Goal: Browse casually

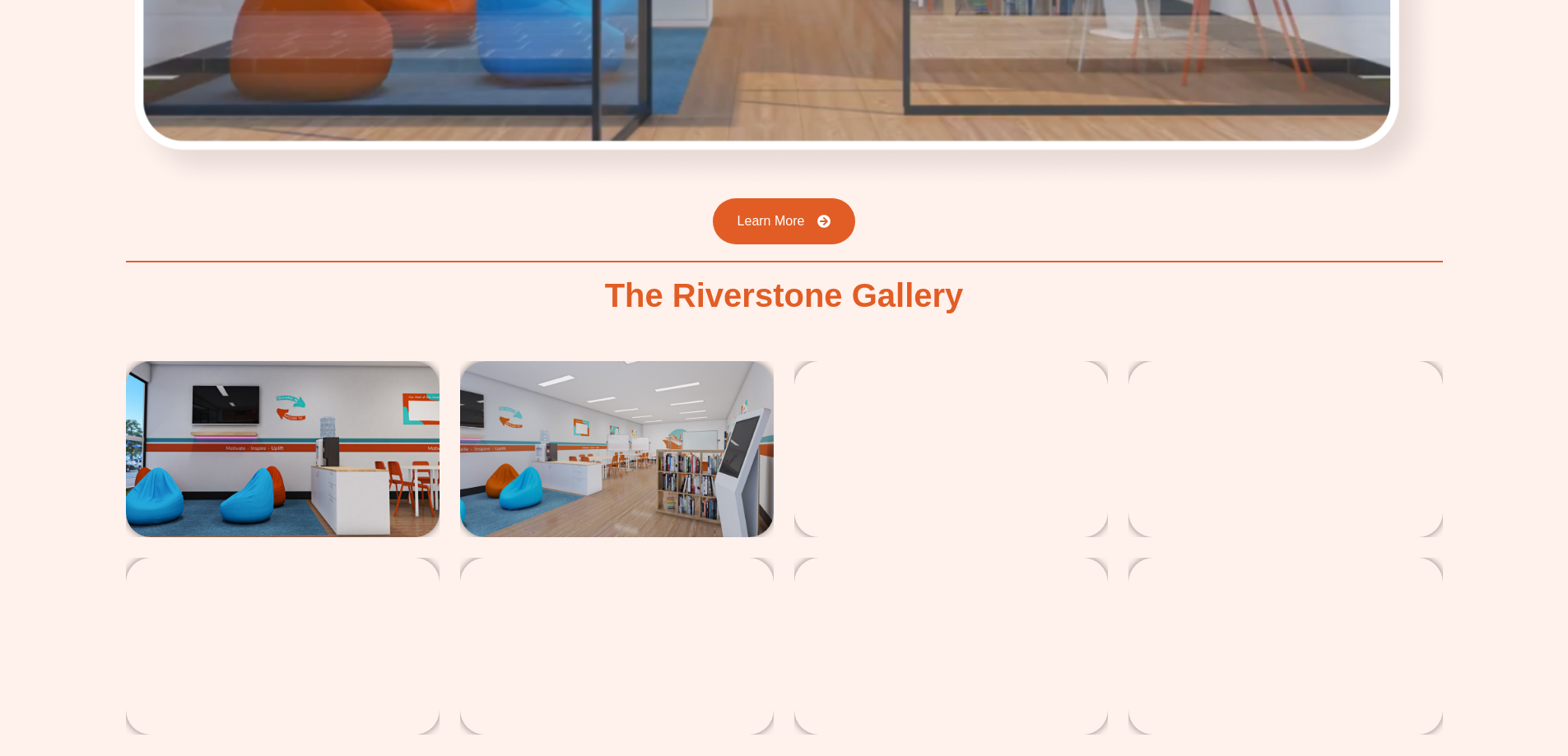
scroll to position [4033, 0]
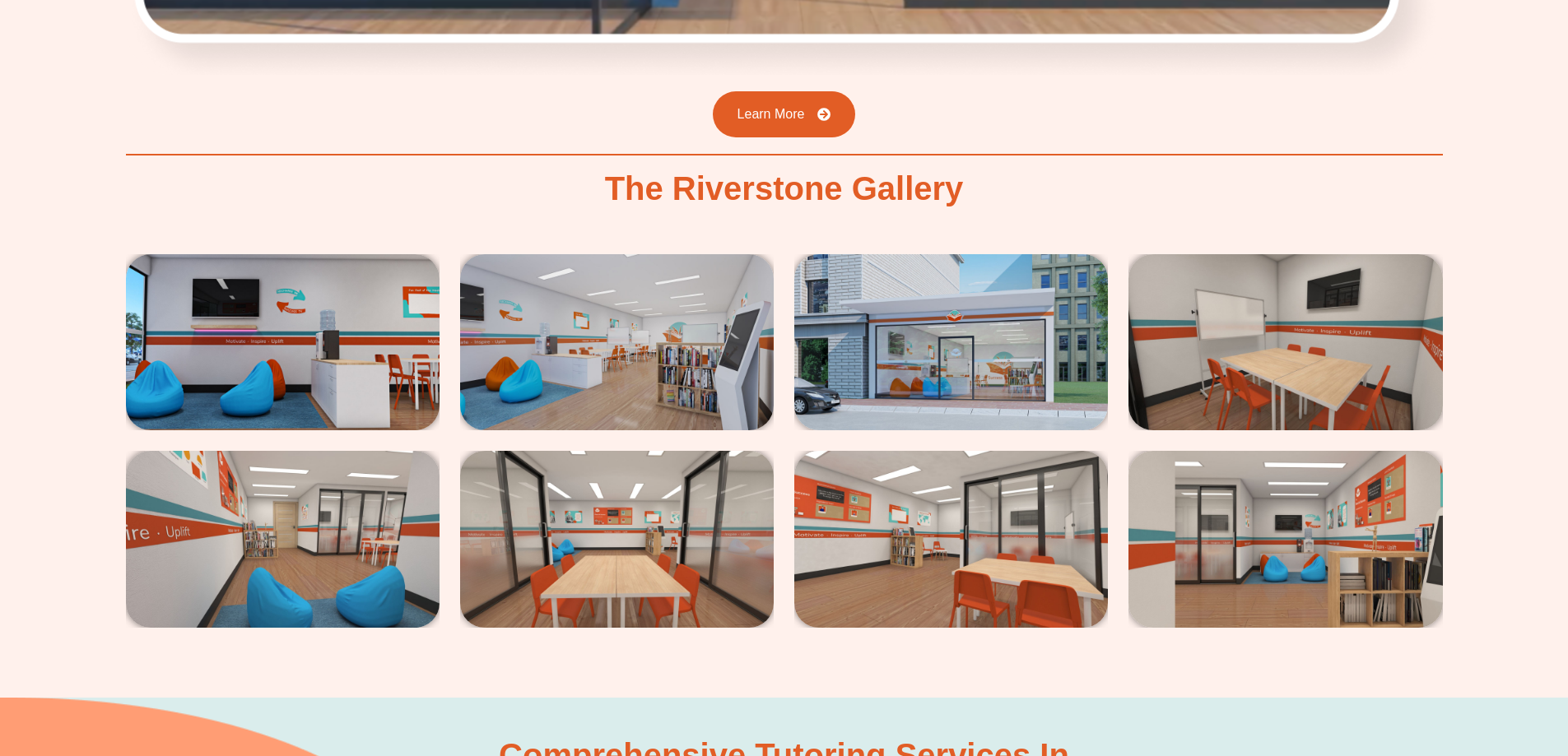
click at [362, 329] on img at bounding box center [282, 342] width 313 height 176
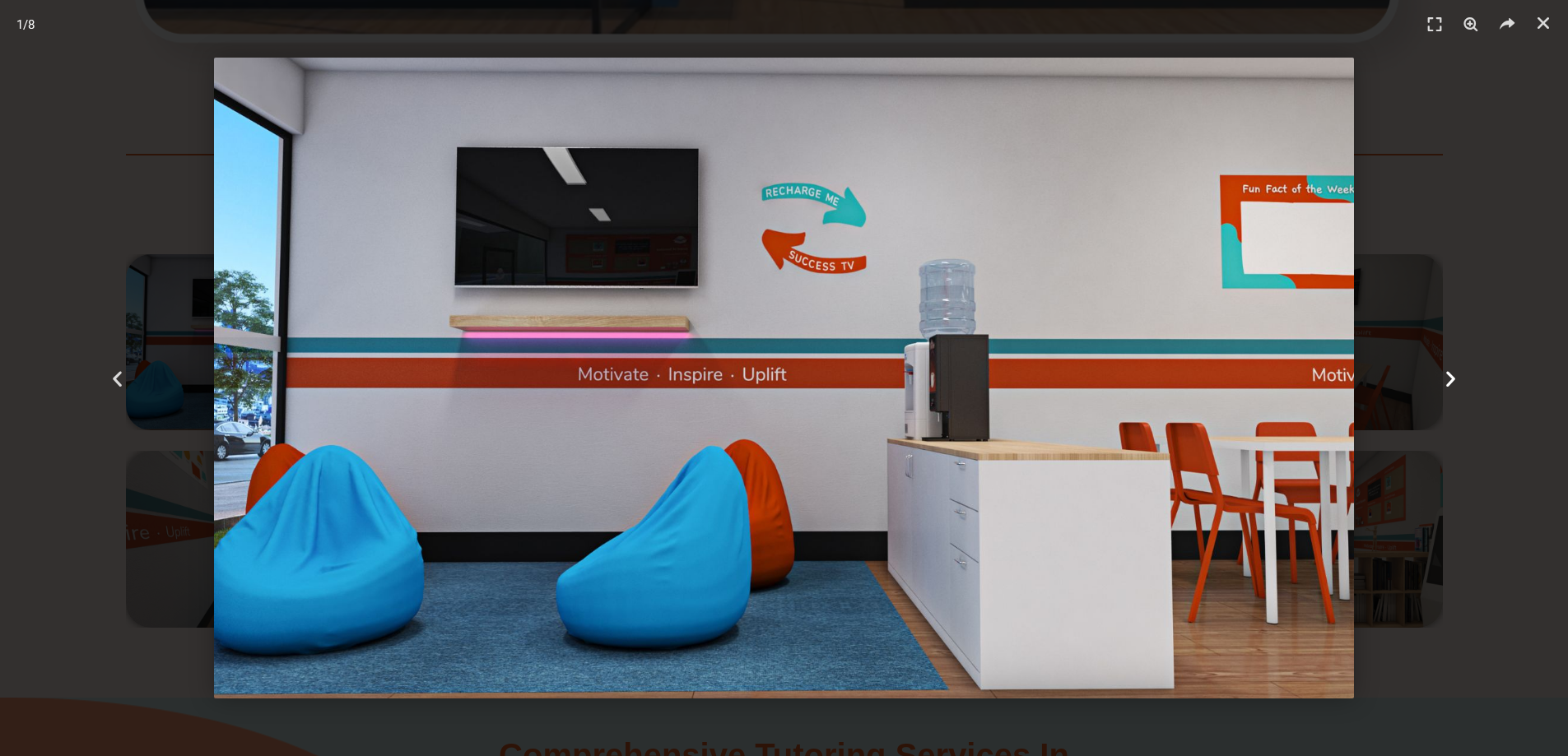
click at [1453, 364] on div "Next" at bounding box center [1449, 378] width 235 height 756
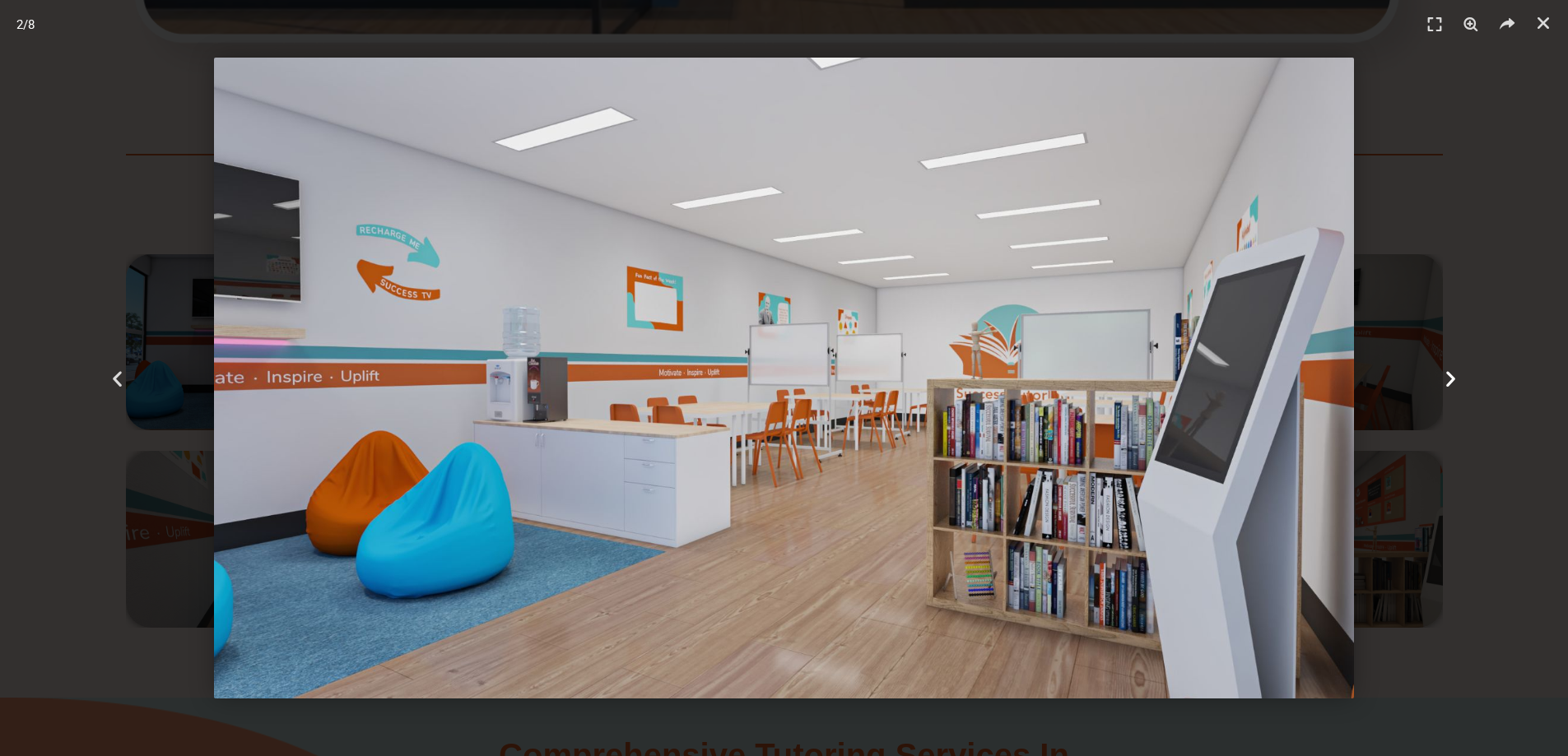
click at [1453, 364] on div "Next" at bounding box center [1449, 378] width 235 height 756
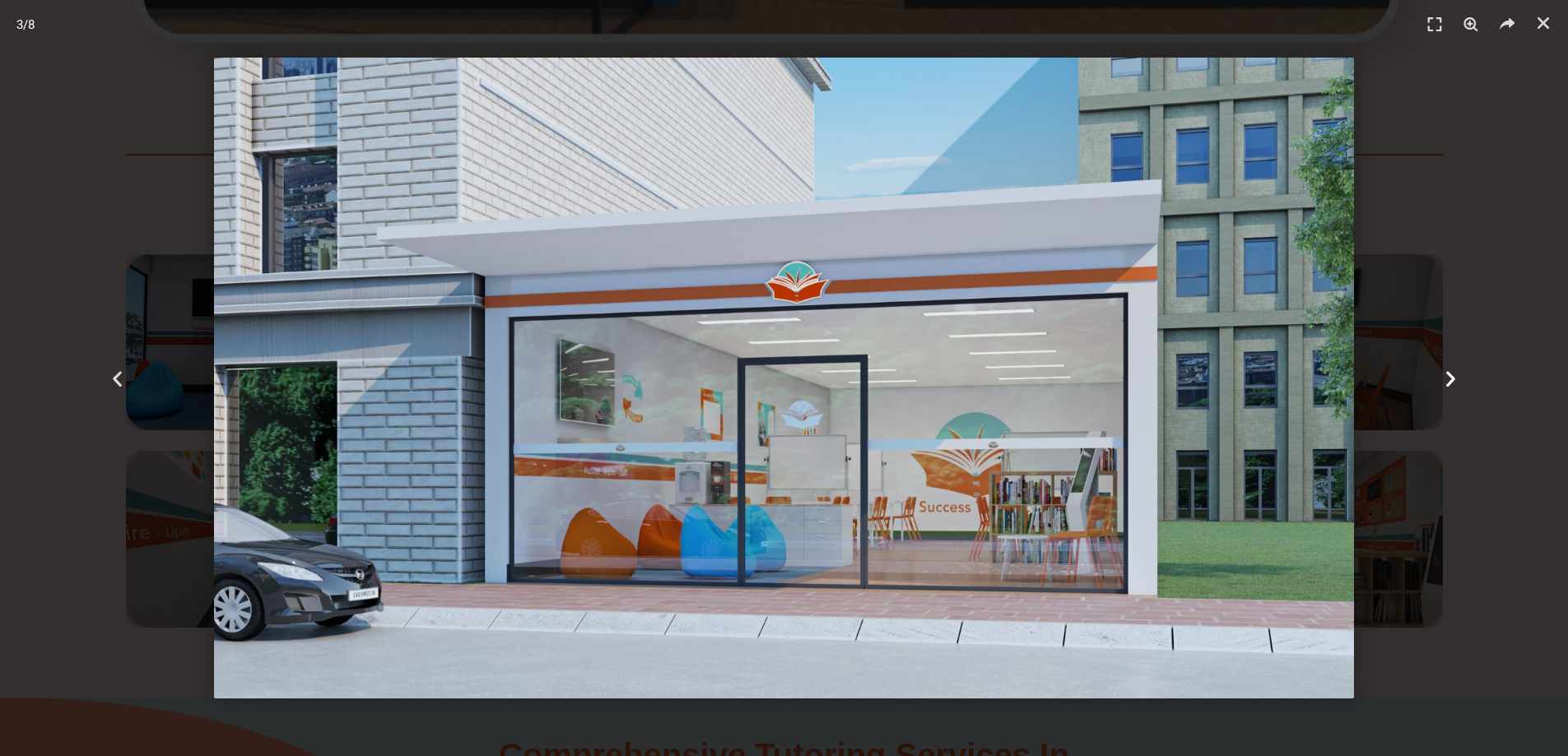
click at [1453, 364] on div "Next" at bounding box center [1449, 378] width 235 height 756
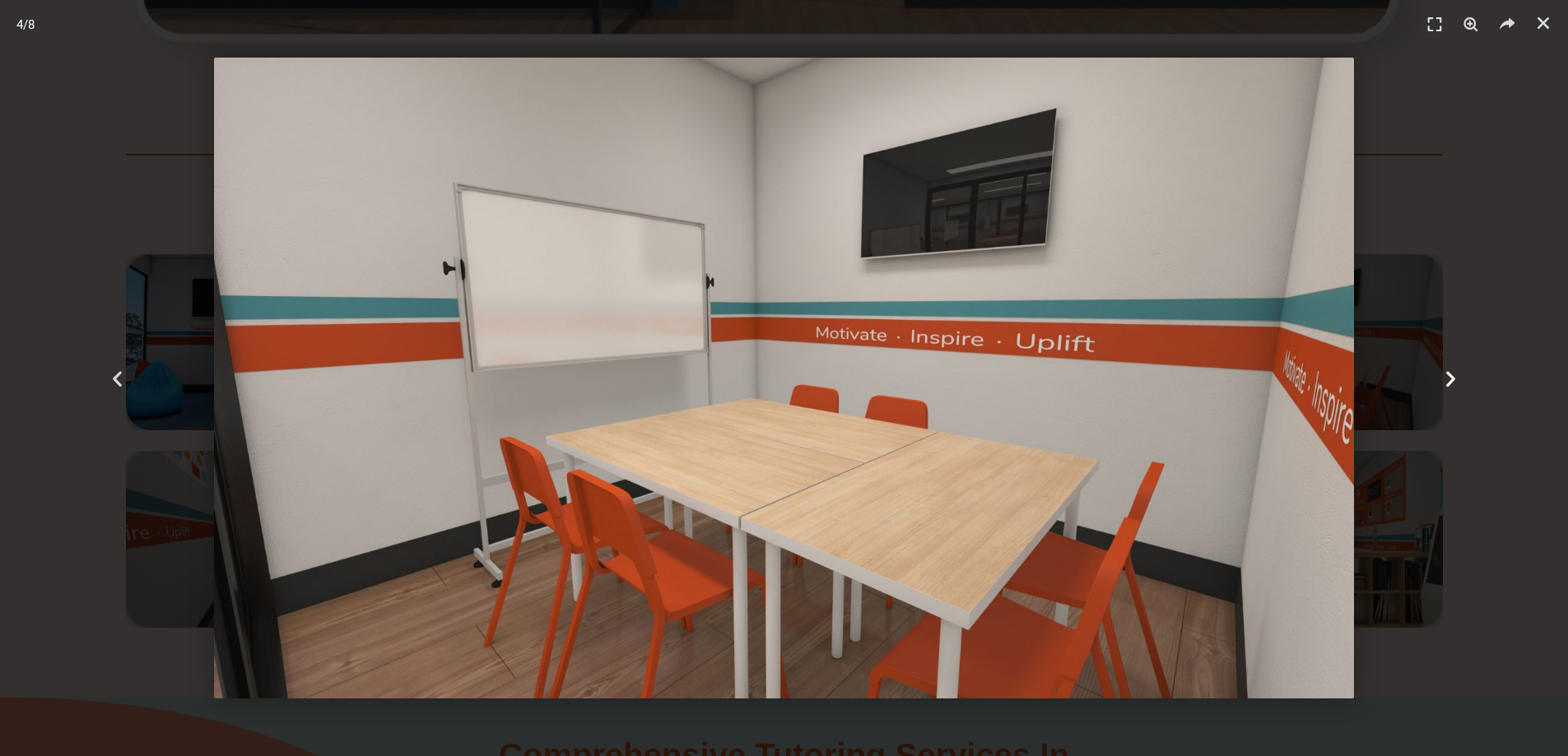
click at [1453, 364] on div "Next" at bounding box center [1449, 378] width 235 height 756
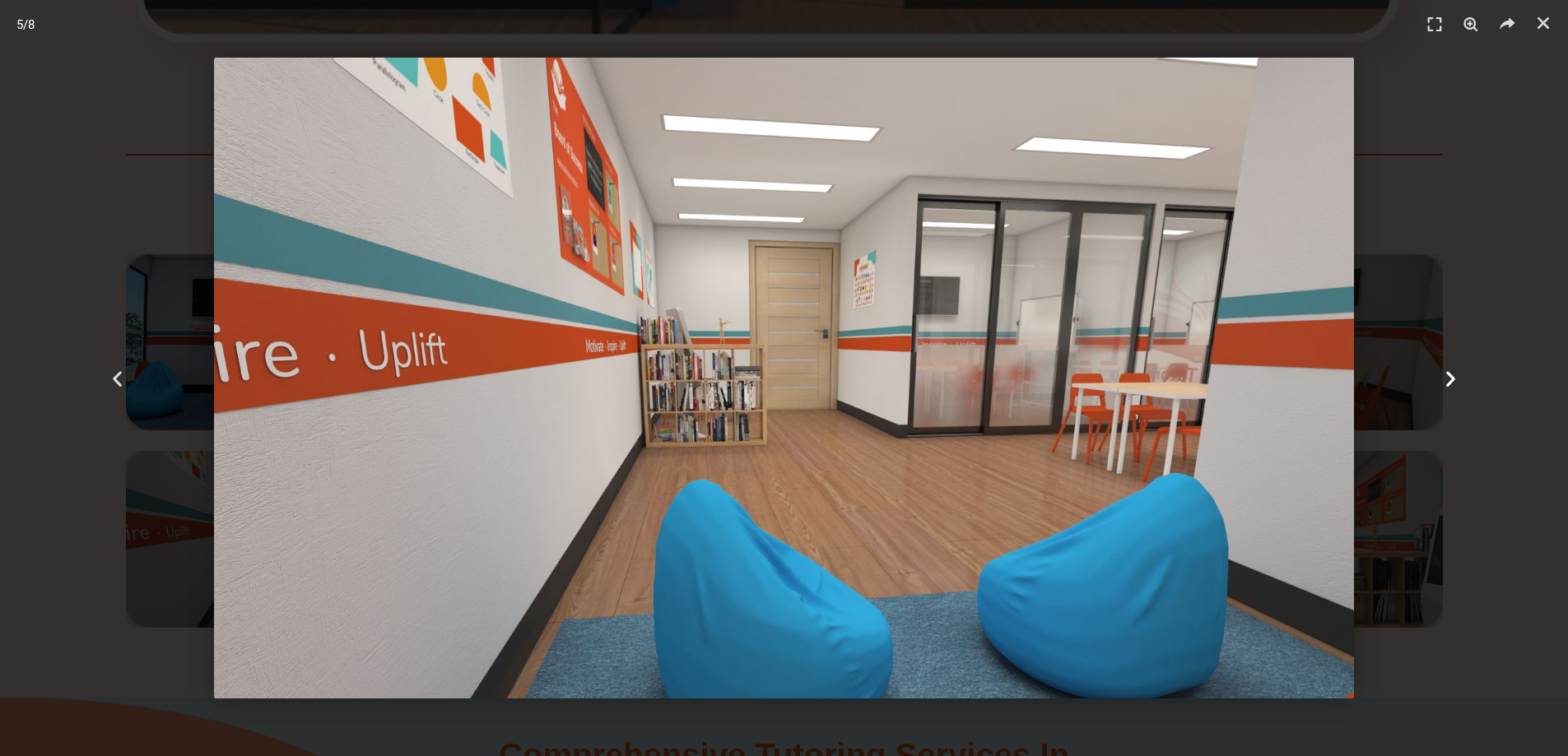
click at [1453, 364] on div "Next" at bounding box center [1449, 378] width 235 height 756
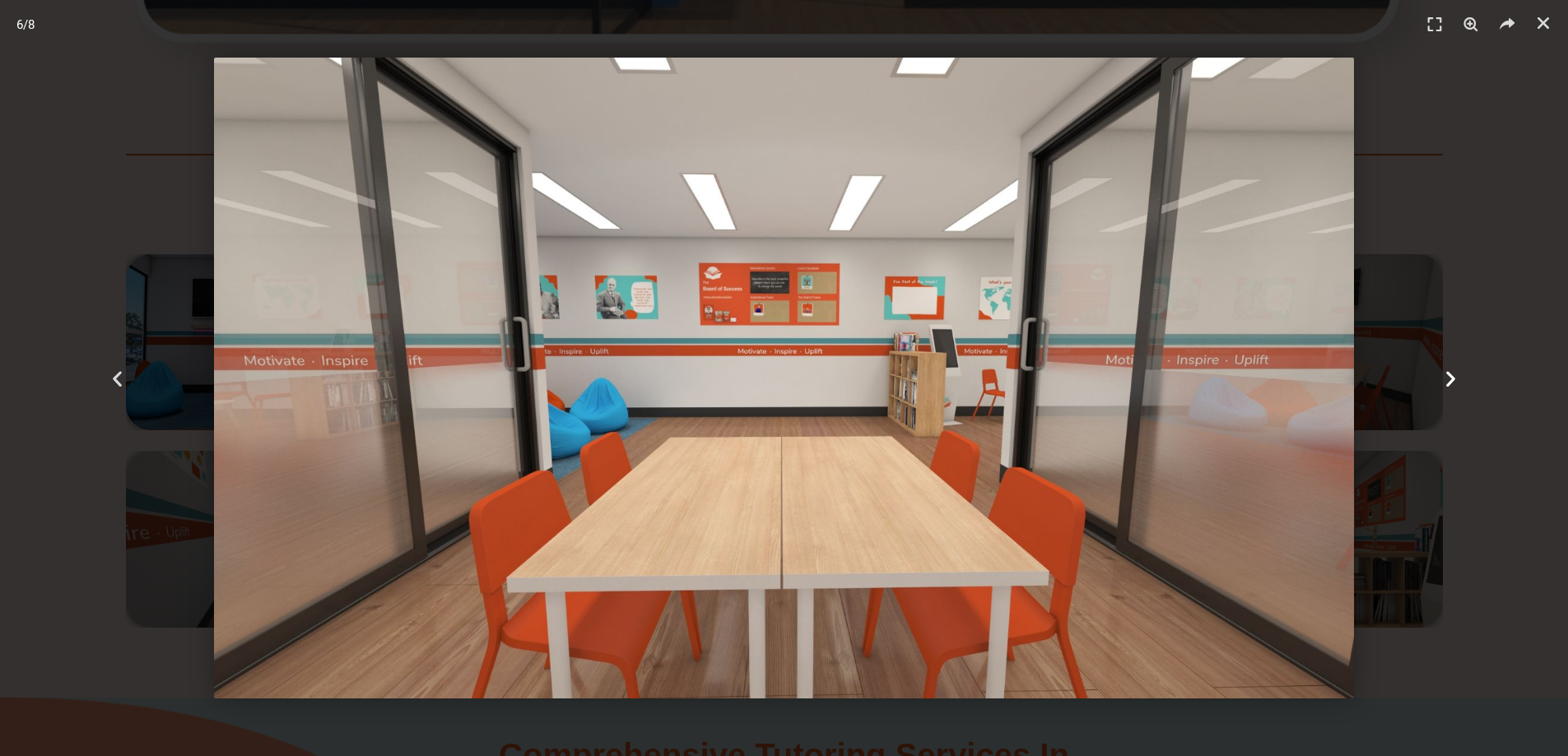
click at [1453, 364] on div "Next" at bounding box center [1449, 378] width 235 height 756
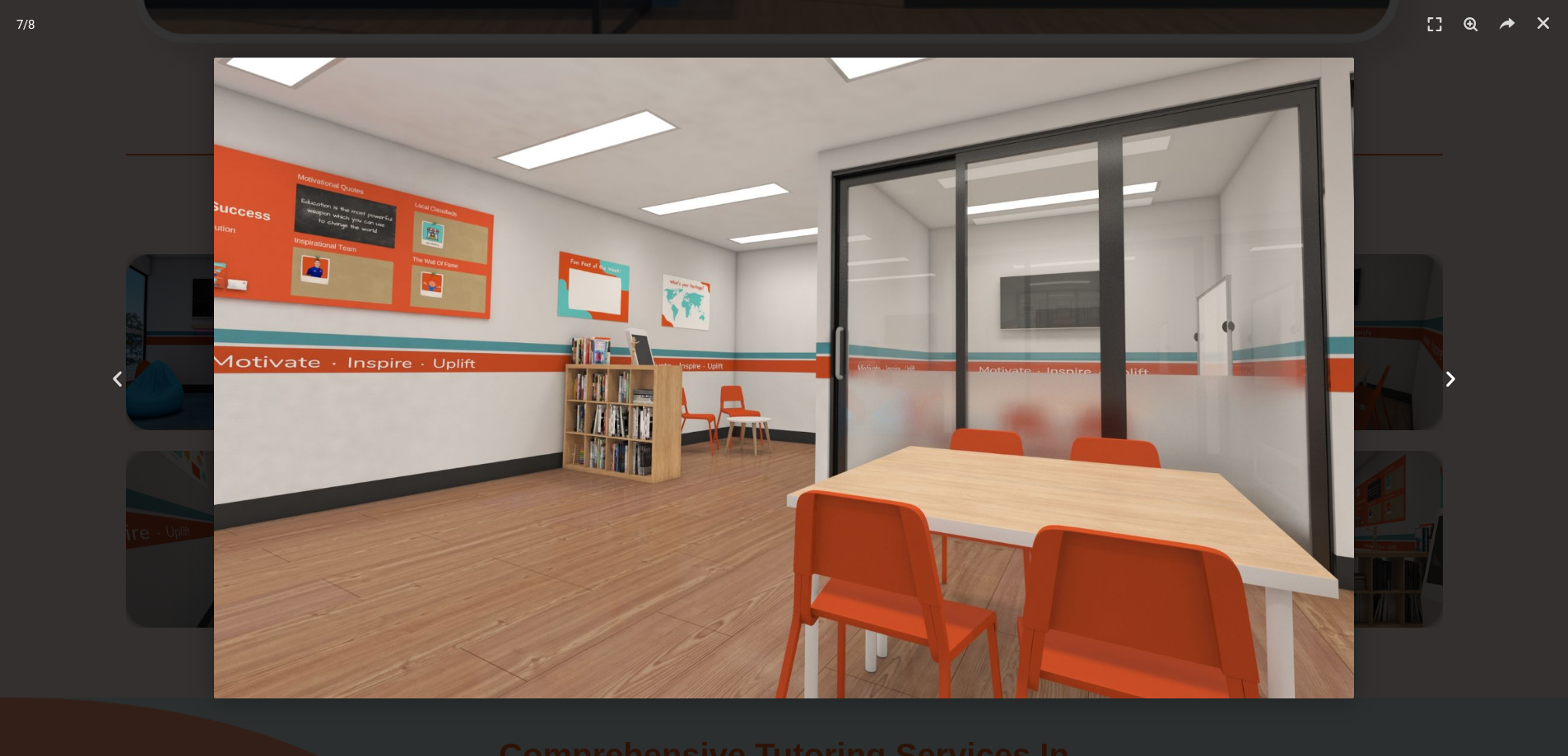
click at [1453, 364] on div "Next" at bounding box center [1449, 378] width 235 height 756
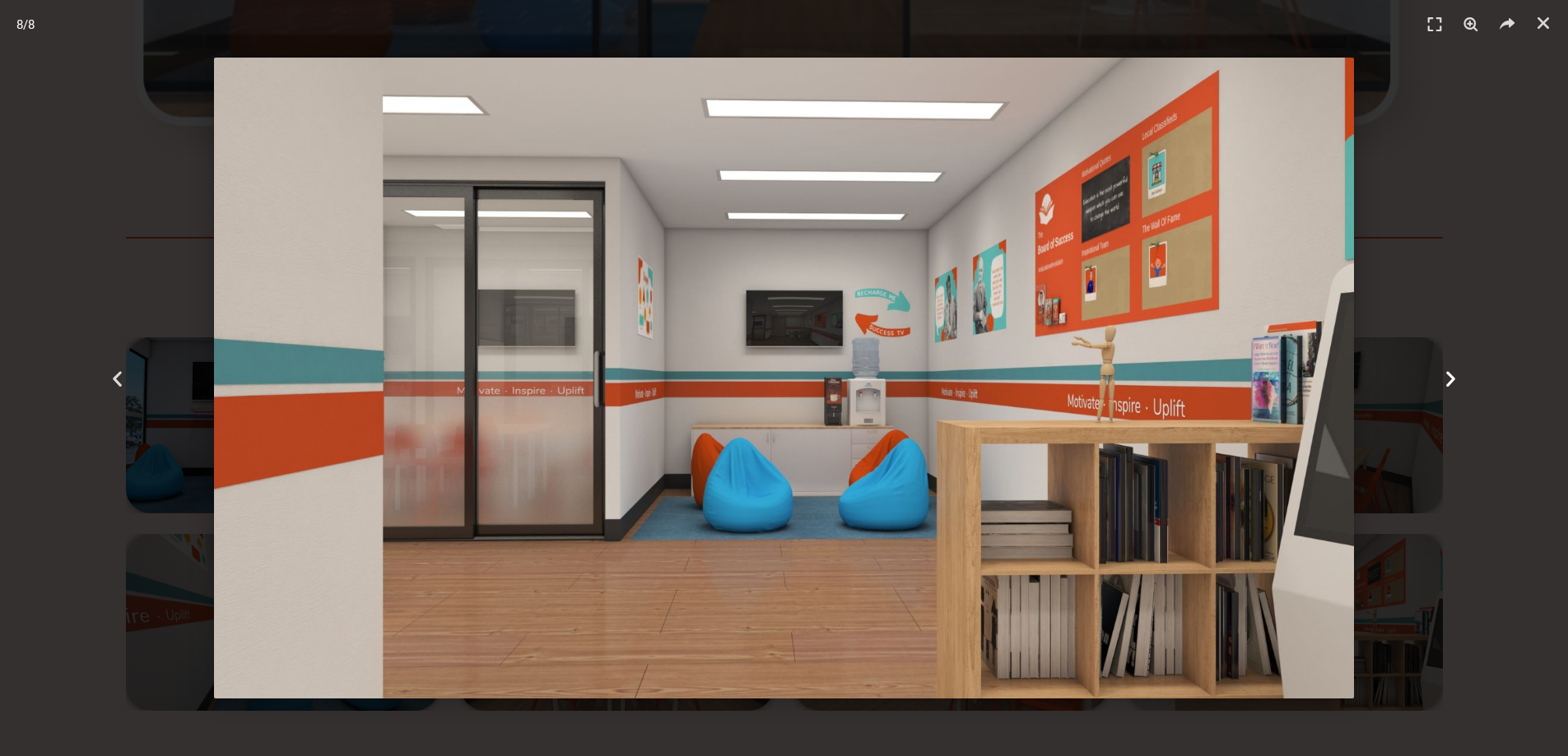
scroll to position [3786, 0]
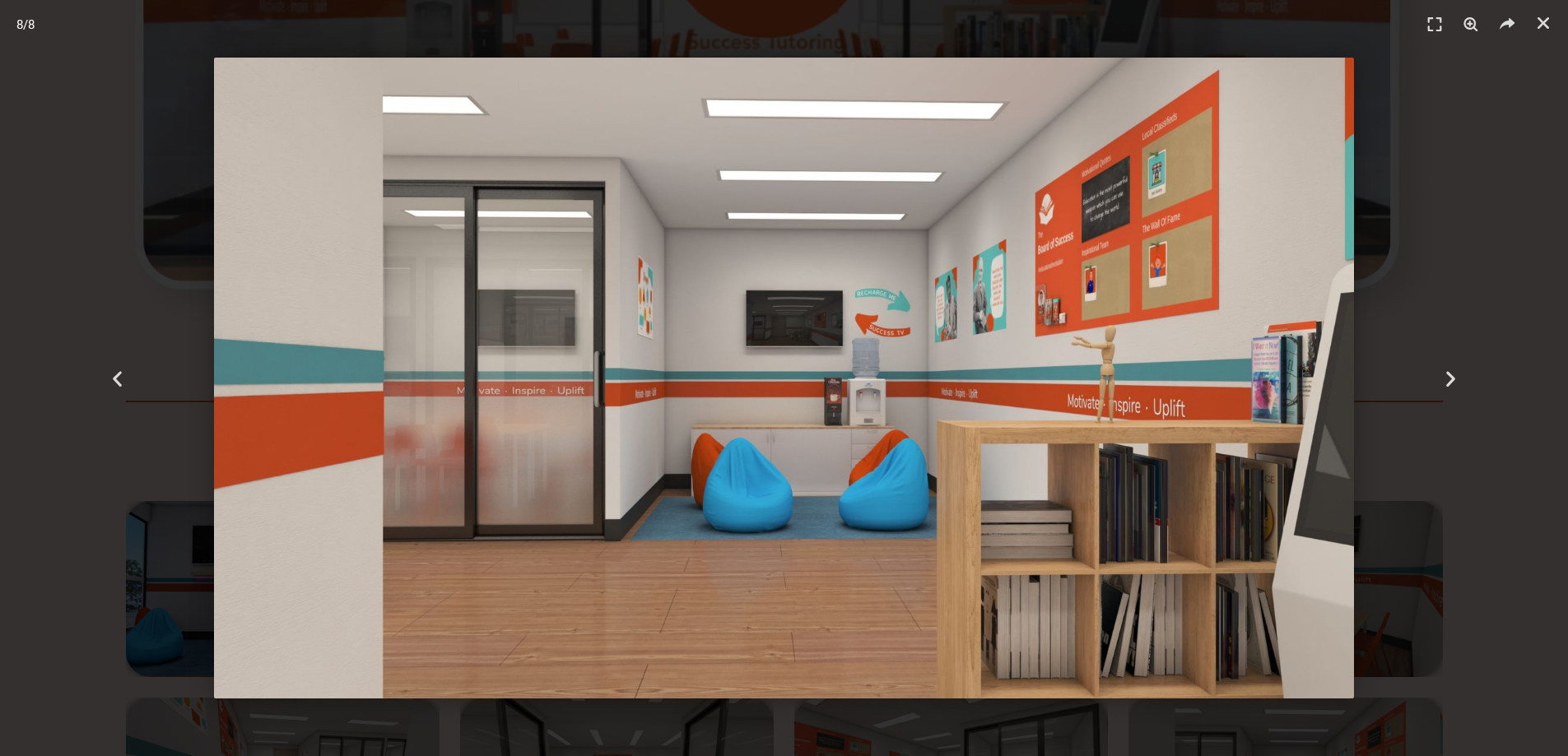
click at [1527, 34] on header "8 / 8" at bounding box center [784, 25] width 1568 height 49
click at [1536, 22] on icon "Close (Esc)" at bounding box center [1542, 23] width 17 height 17
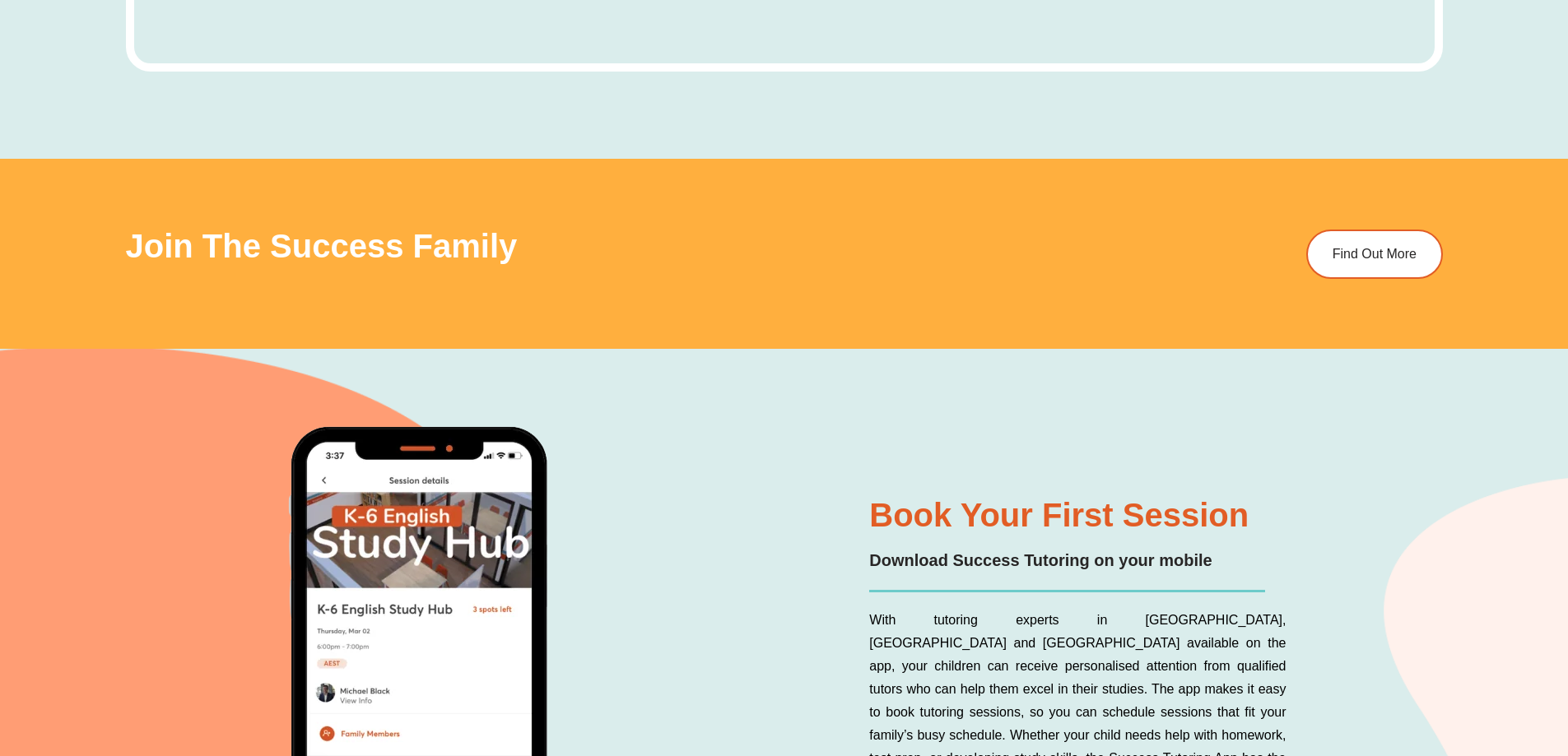
scroll to position [6503, 0]
